Goal: Navigation & Orientation: Find specific page/section

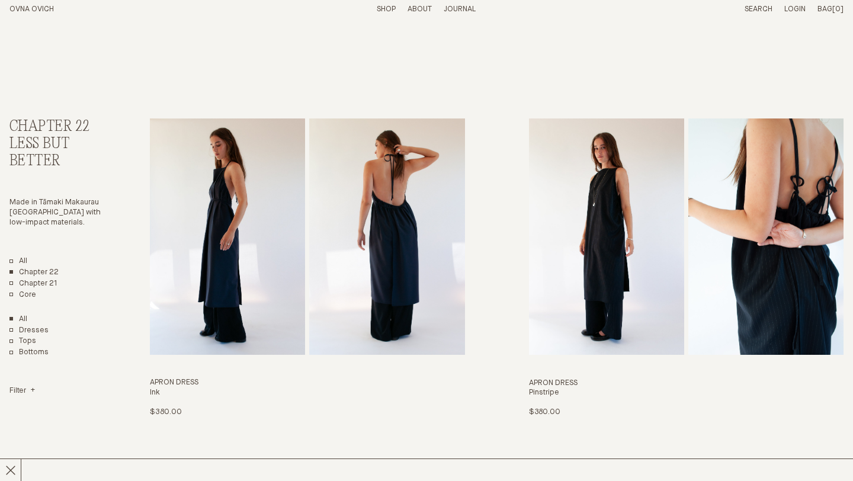
click at [383, 7] on link "Shop" at bounding box center [386, 9] width 19 height 8
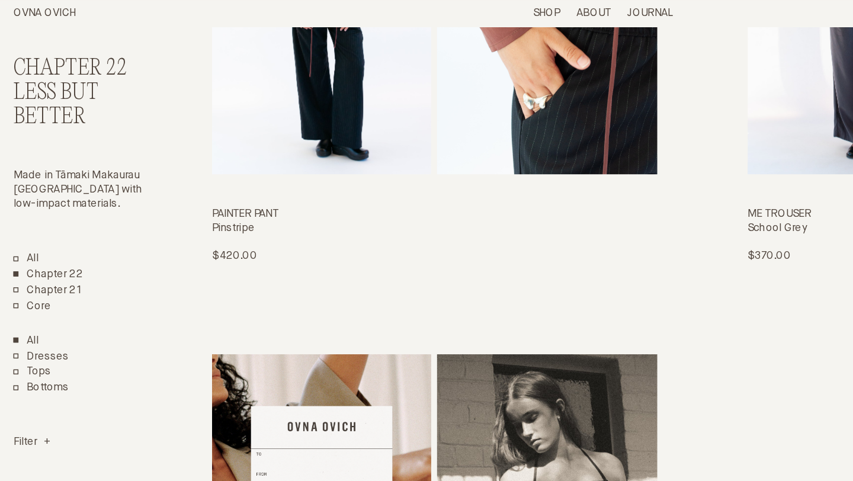
scroll to position [2345, 0]
